Goal: Navigation & Orientation: Find specific page/section

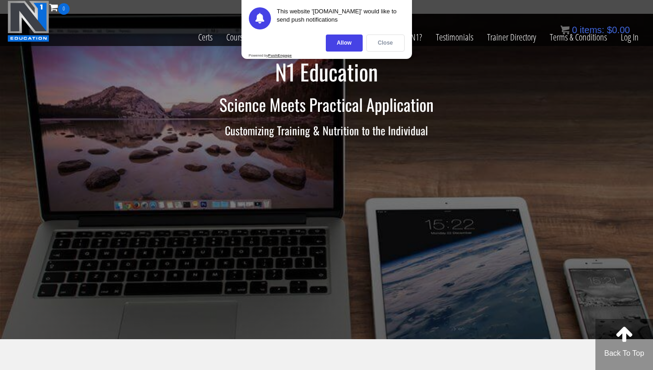
click at [397, 43] on div "Close" at bounding box center [385, 43] width 38 height 17
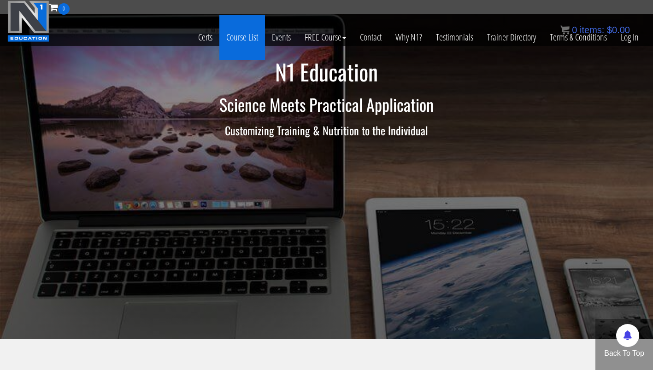
click at [243, 40] on link "Course List" at bounding box center [242, 37] width 46 height 45
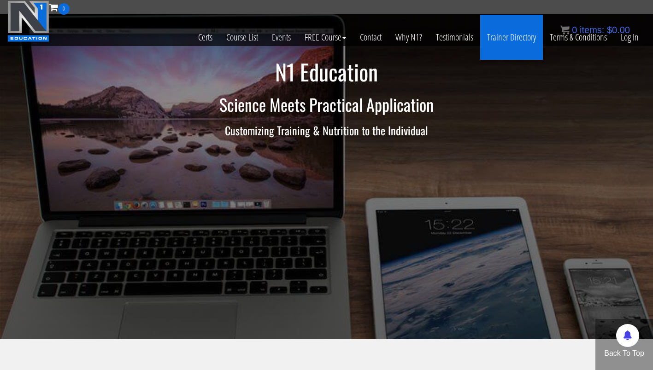
click at [520, 40] on link "Trainer Directory" at bounding box center [511, 37] width 63 height 45
click at [514, 40] on link "Trainer Directory" at bounding box center [511, 37] width 63 height 45
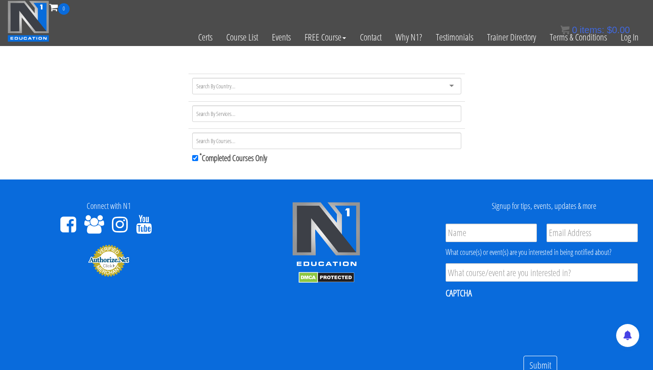
click at [520, 141] on div "* Completed Courses Only" at bounding box center [326, 122] width 653 height 97
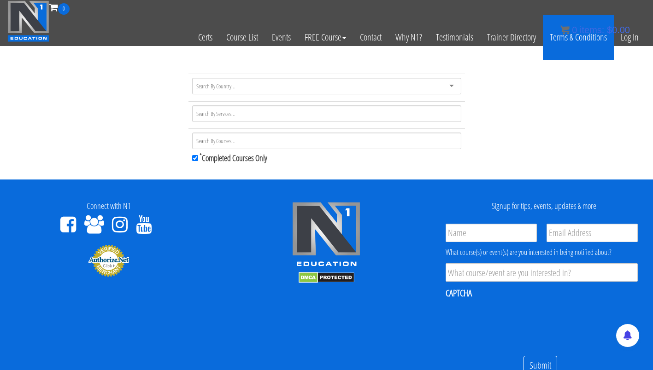
click at [564, 38] on link "Terms & Conditions" at bounding box center [578, 37] width 71 height 45
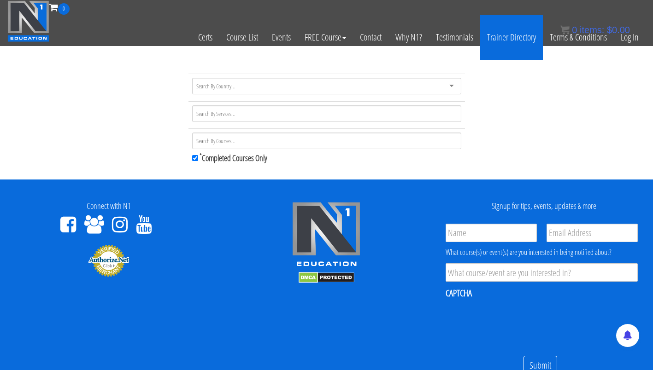
click at [498, 47] on link "Trainer Directory" at bounding box center [511, 37] width 63 height 45
click at [517, 36] on link "Trainer Directory" at bounding box center [511, 37] width 63 height 45
click at [514, 39] on link "Trainer Directory" at bounding box center [511, 37] width 63 height 45
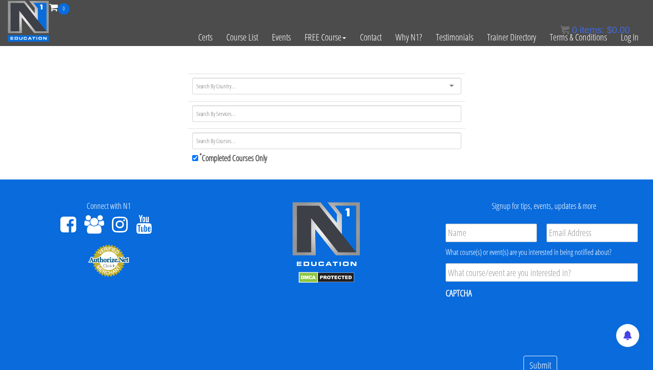
click at [370, 87] on div at bounding box center [326, 86] width 269 height 17
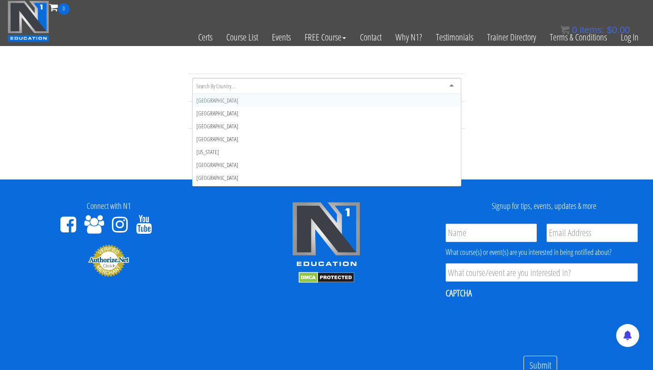
click at [505, 93] on div "[GEOGRAPHIC_DATA] [GEOGRAPHIC_DATA] [GEOGRAPHIC_DATA] [GEOGRAPHIC_DATA] [US_STA…" at bounding box center [326, 122] width 653 height 97
